Goal: Communication & Community: Answer question/provide support

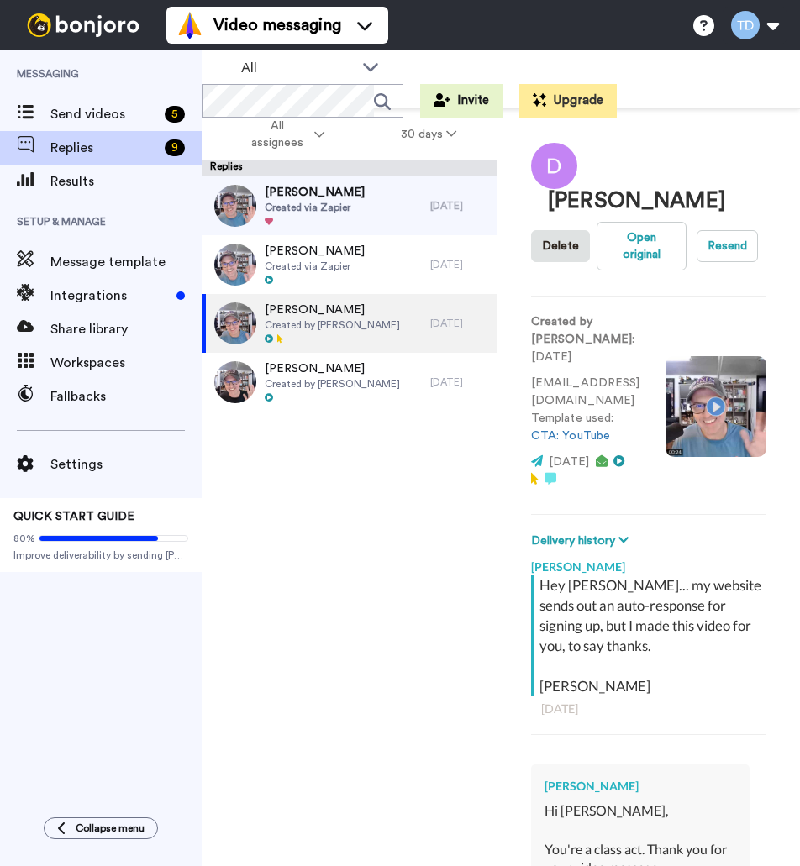
scroll to position [1305, 0]
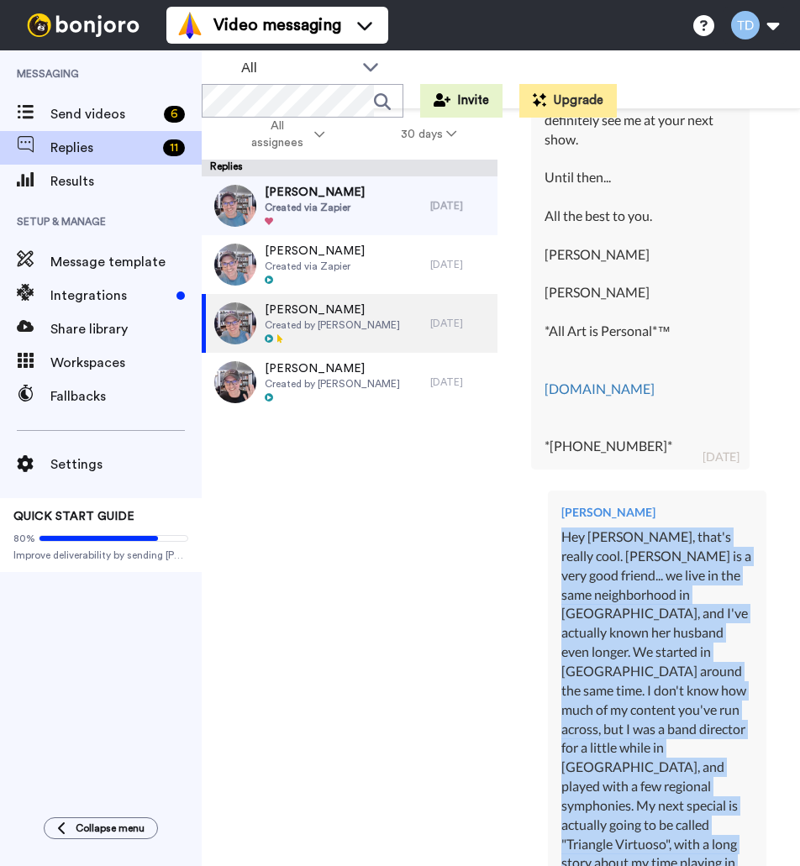
type textarea "x"
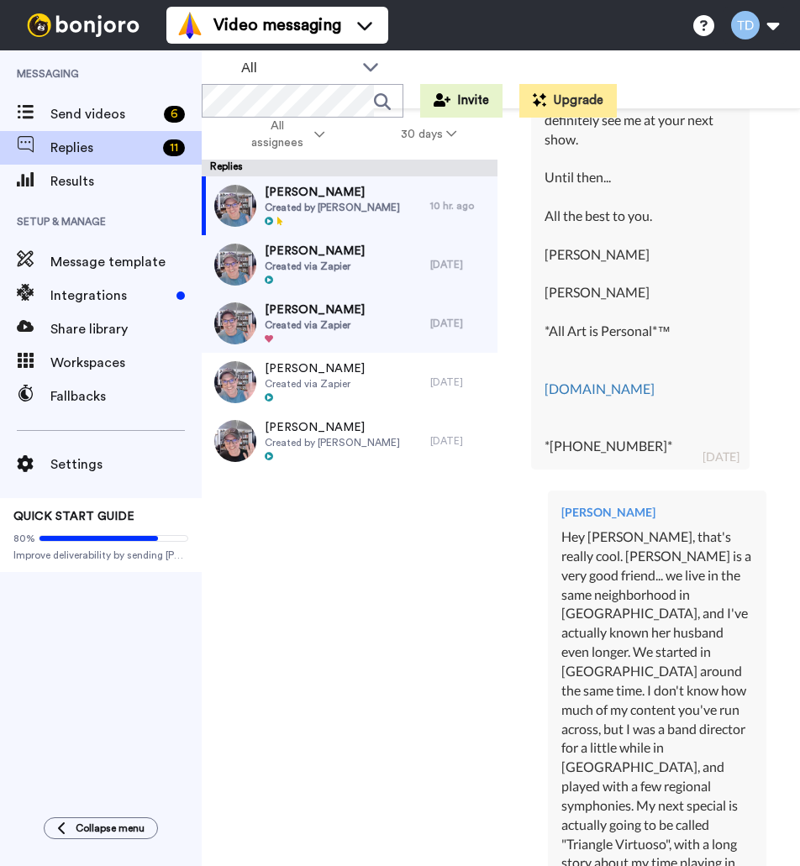
click at [465, 572] on div "[PERSON_NAME] Created by [PERSON_NAME] 10 hr. ago [PERSON_NAME] Created via Zap…" at bounding box center [350, 521] width 296 height 690
click at [129, 114] on span "Send videos" at bounding box center [103, 114] width 107 height 20
